Goal: Transaction & Acquisition: Book appointment/travel/reservation

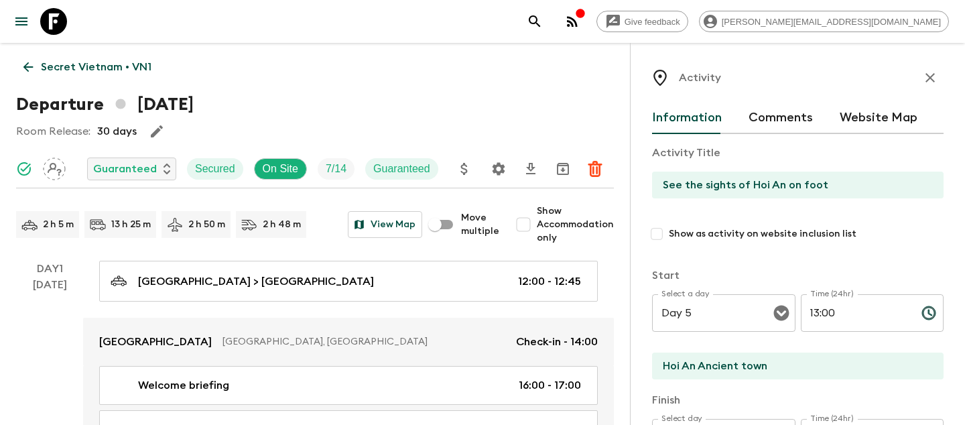
scroll to position [2269, 0]
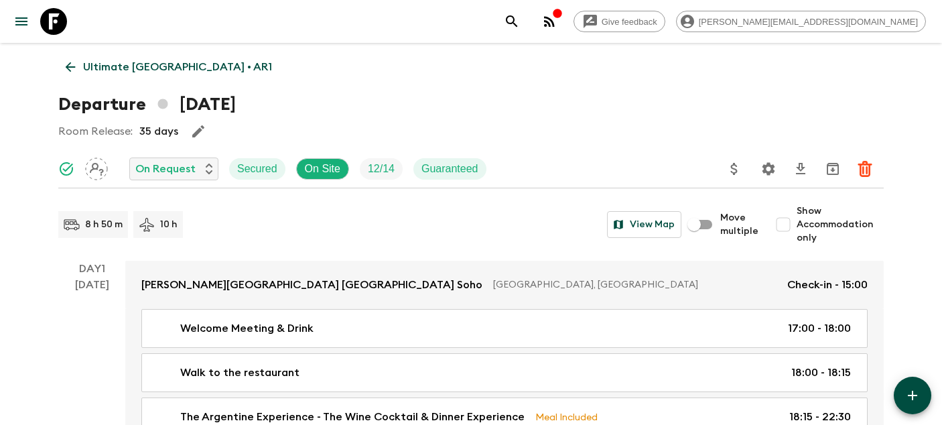
click at [55, 19] on icon at bounding box center [53, 21] width 27 height 27
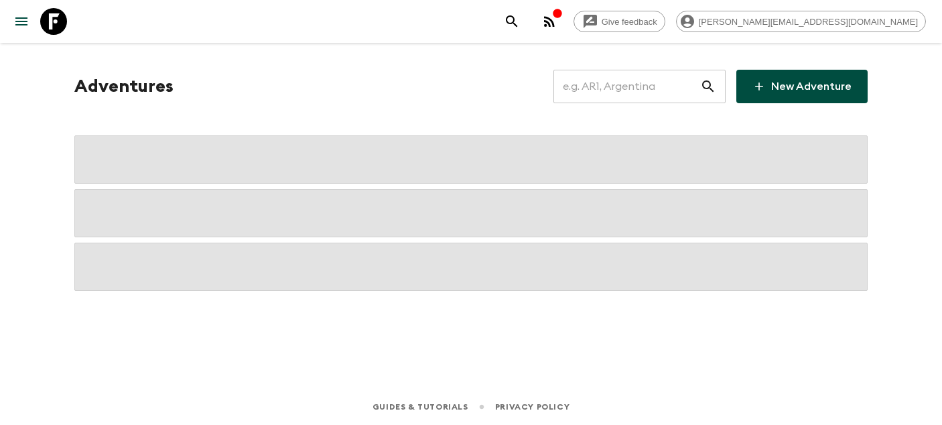
click at [627, 81] on input "text" at bounding box center [627, 87] width 147 height 38
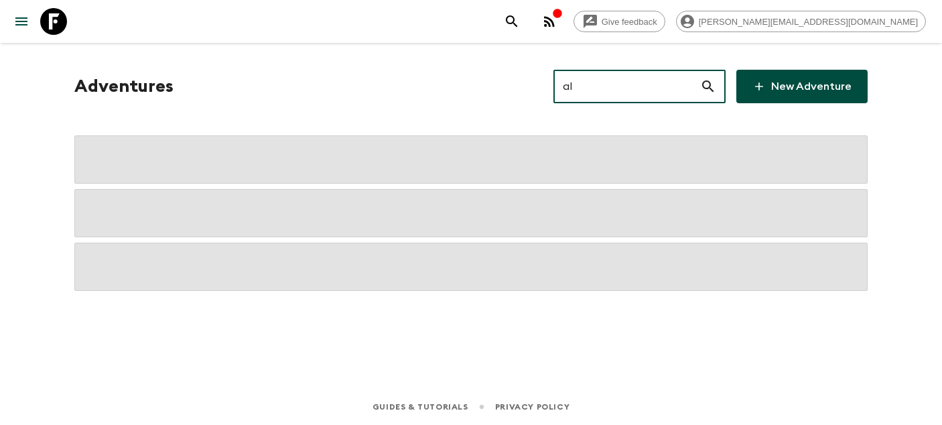
type input "al2"
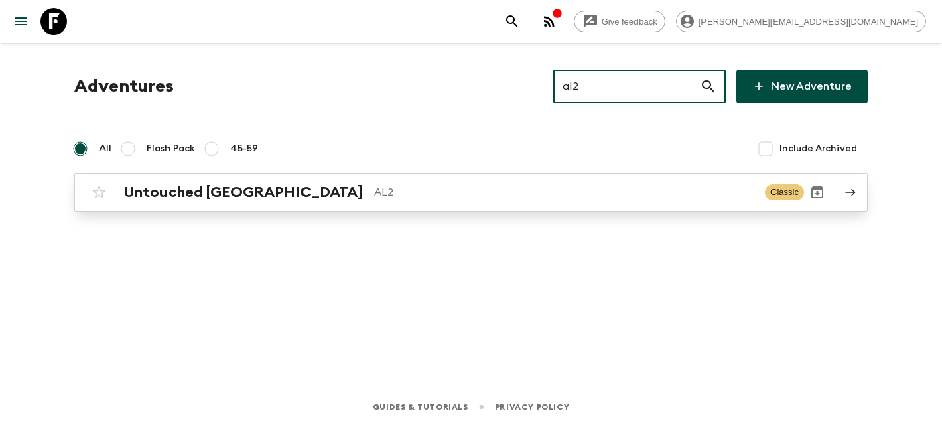
click at [220, 202] on div "Untouched Albania AL2 Classic" at bounding box center [445, 192] width 718 height 27
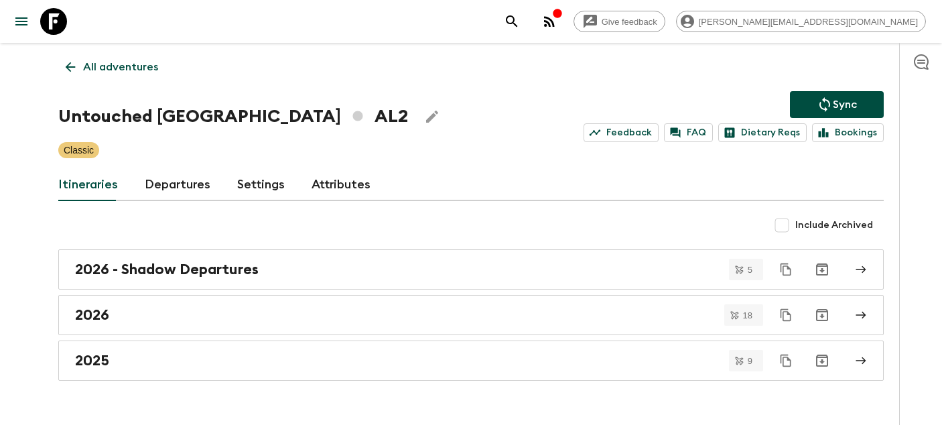
click at [163, 190] on link "Departures" at bounding box center [178, 185] width 66 height 32
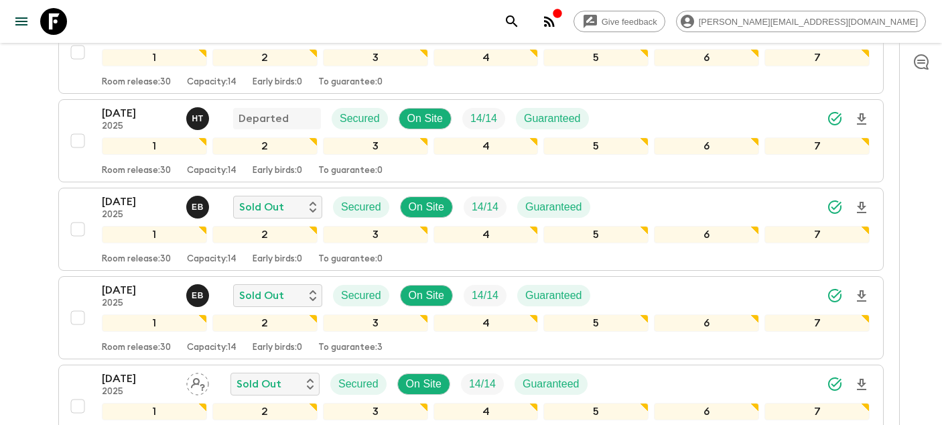
scroll to position [486, 0]
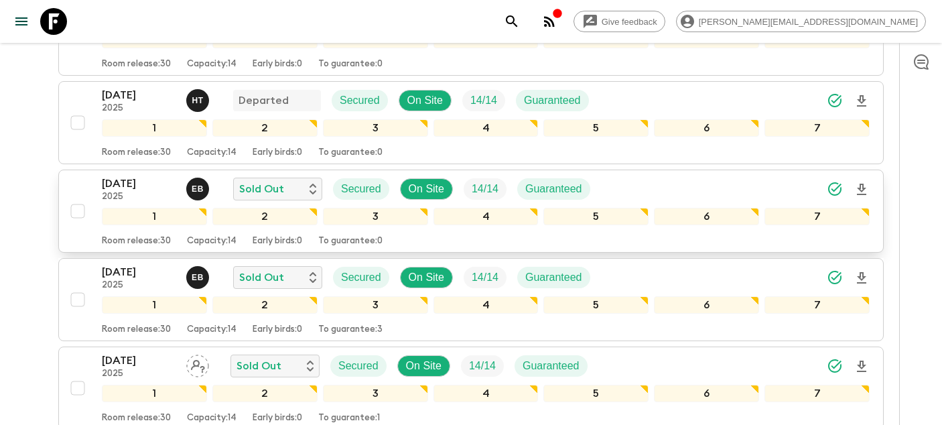
click at [133, 182] on p "[DATE]" at bounding box center [139, 184] width 74 height 16
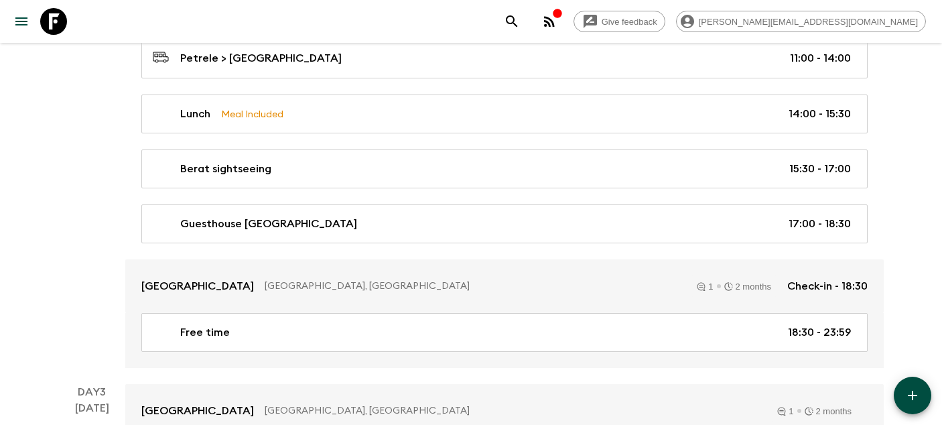
scroll to position [787, 0]
